Goal: Task Accomplishment & Management: Use online tool/utility

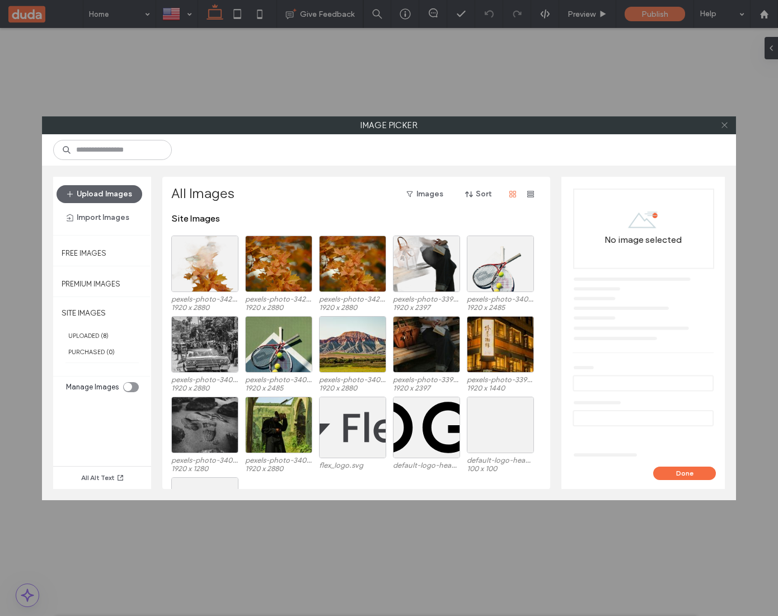
click at [721, 125] on icon at bounding box center [724, 125] width 8 height 8
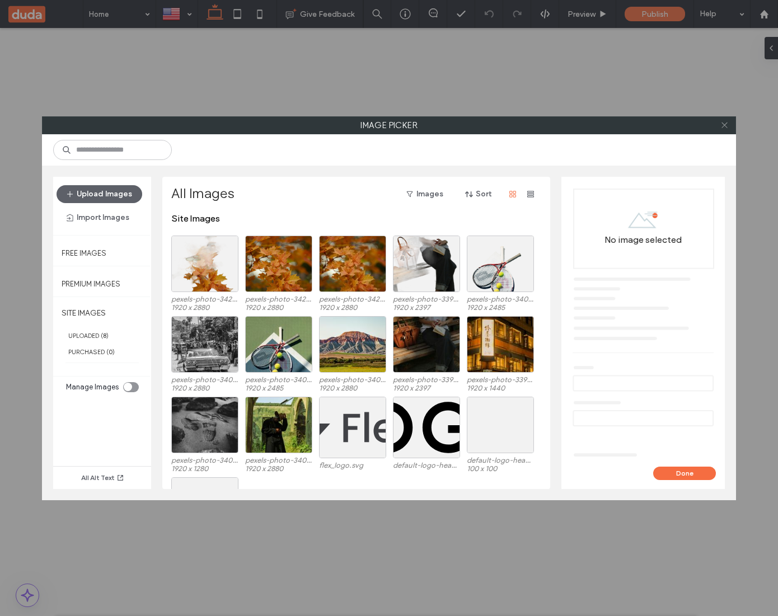
click at [724, 125] on icon at bounding box center [724, 125] width 8 height 8
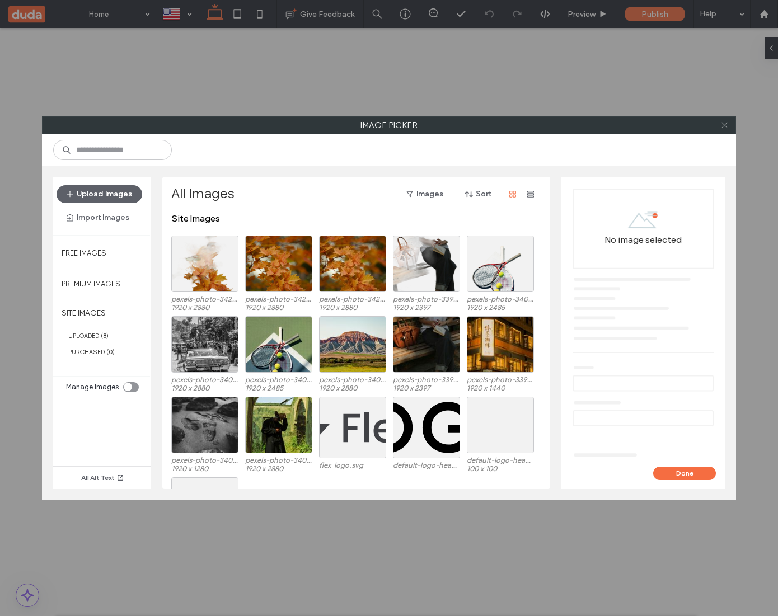
click at [722, 127] on icon at bounding box center [724, 125] width 8 height 8
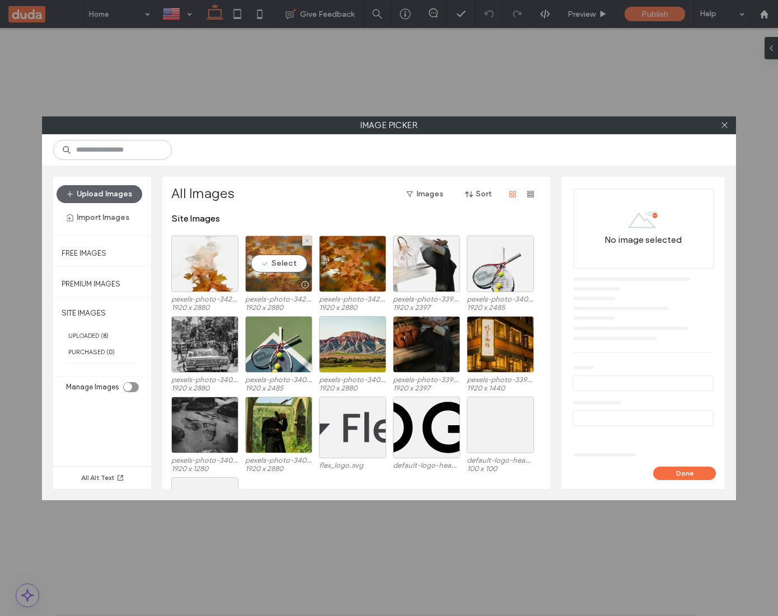
click at [283, 267] on div "Select" at bounding box center [278, 264] width 67 height 57
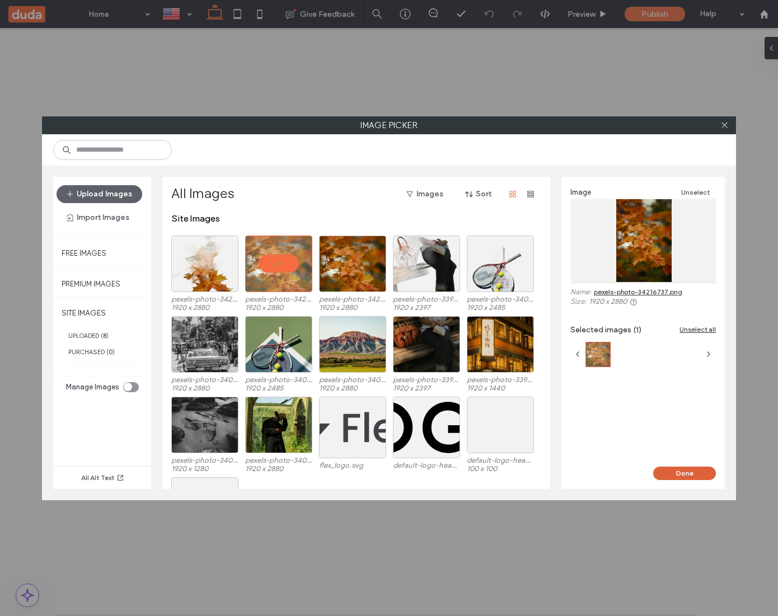
click at [700, 470] on button "Done" at bounding box center [684, 473] width 63 height 13
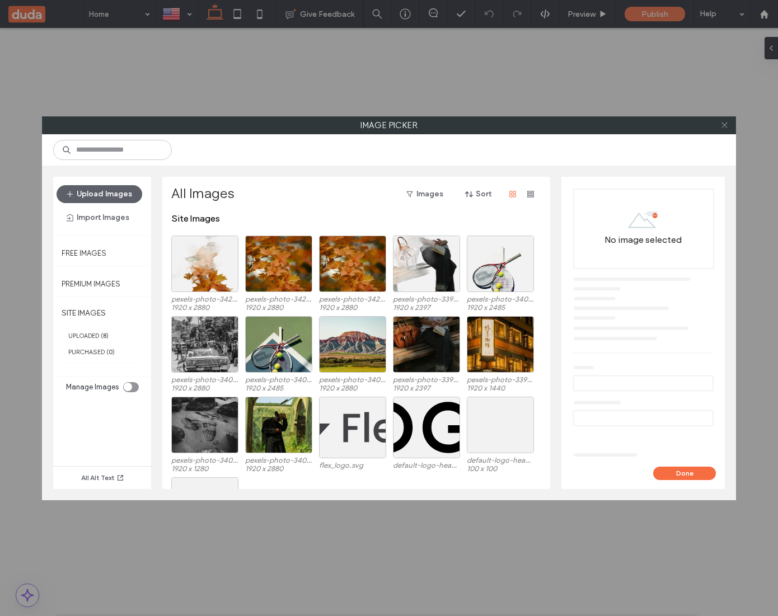
click at [724, 123] on icon at bounding box center [724, 125] width 8 height 8
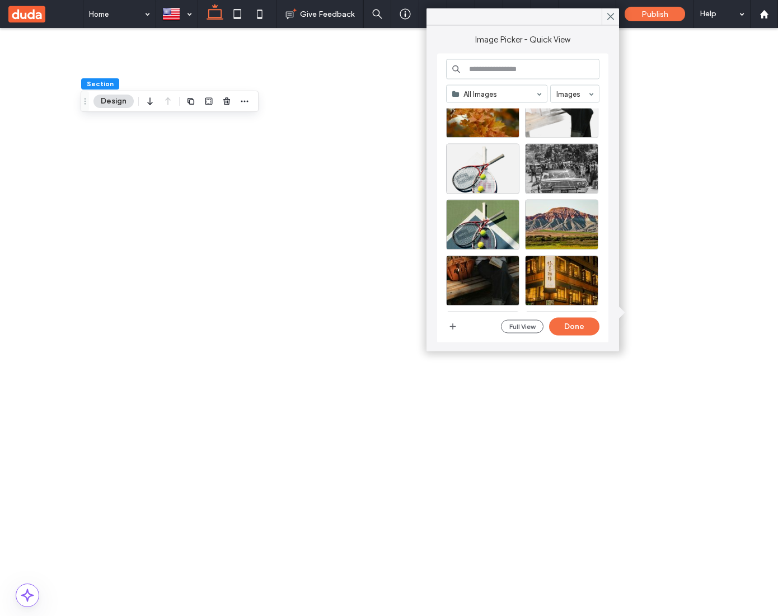
scroll to position [98, 0]
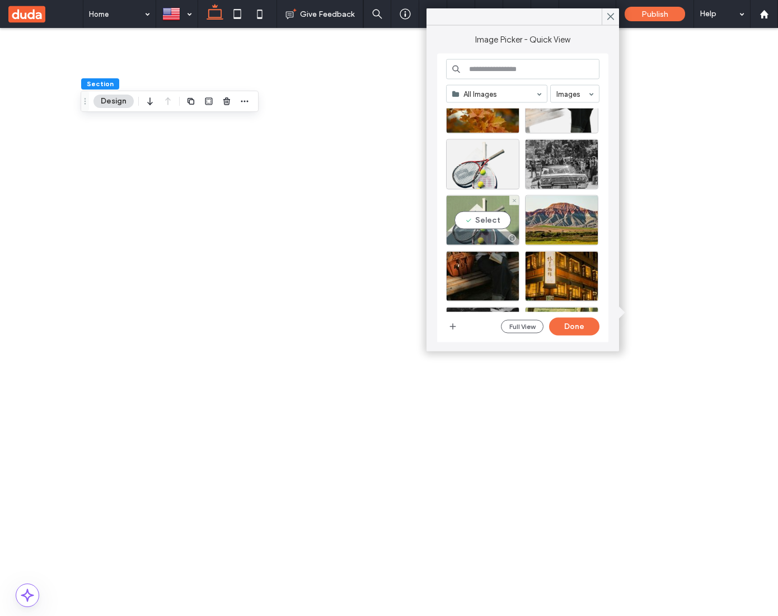
click at [501, 223] on div "Select" at bounding box center [482, 220] width 73 height 50
click at [583, 321] on button "Done" at bounding box center [574, 327] width 50 height 18
